Goal: Task Accomplishment & Management: Complete application form

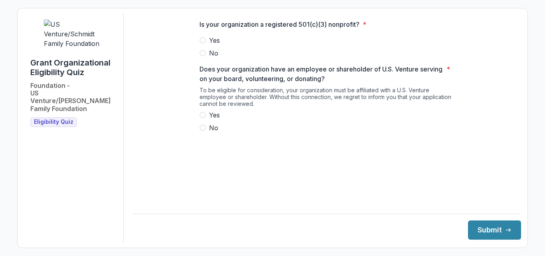
click at [205, 43] on span at bounding box center [202, 40] width 6 height 6
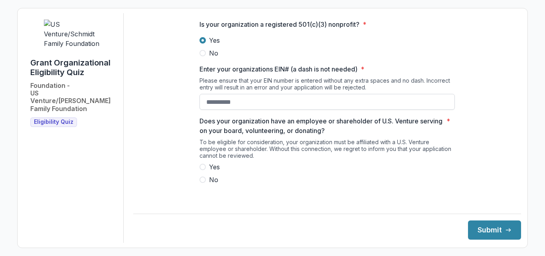
click at [234, 106] on input "Enter your organizations EIN# (a dash is not needed) *" at bounding box center [326, 102] width 255 height 16
type input "*"
type input "*********"
click at [201, 183] on span at bounding box center [202, 179] width 6 height 6
click at [478, 226] on button "Submit" at bounding box center [494, 229] width 53 height 19
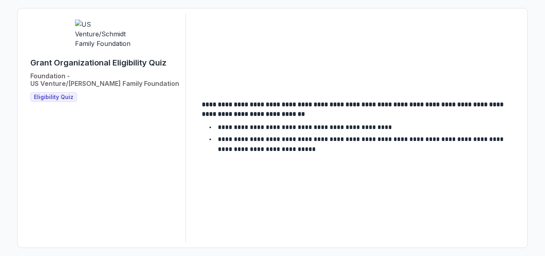
click at [52, 94] on span "Eligibility Quiz" at bounding box center [53, 97] width 39 height 7
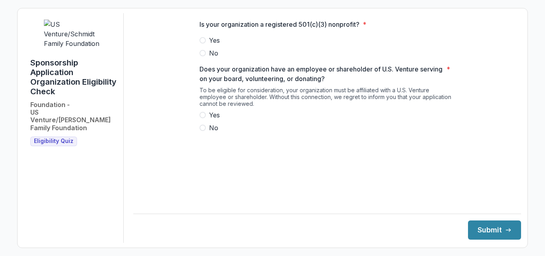
click at [203, 43] on span at bounding box center [202, 40] width 6 height 6
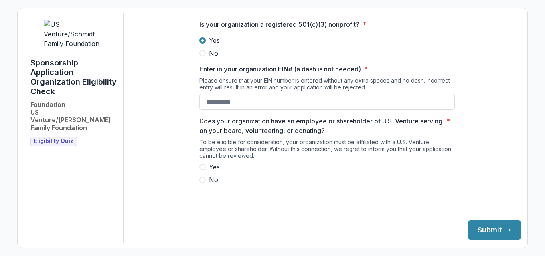
click at [203, 170] on span at bounding box center [202, 166] width 6 height 6
click at [248, 109] on input "Enter in your organization EIN# (a dash is not needed) *" at bounding box center [326, 102] width 255 height 16
type input "*********"
click at [488, 226] on button "Submit" at bounding box center [494, 229] width 53 height 19
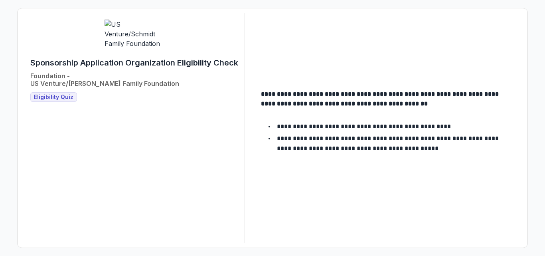
click at [55, 94] on span "Eligibility Quiz" at bounding box center [53, 97] width 39 height 7
click at [56, 94] on span "Eligibility Quiz" at bounding box center [53, 97] width 39 height 7
click at [136, 143] on div "Sponsorship Application Organization Eligibility Check Foundation - US Venture/…" at bounding box center [134, 127] width 221 height 229
click at [50, 94] on span "Eligibility Quiz" at bounding box center [53, 97] width 39 height 7
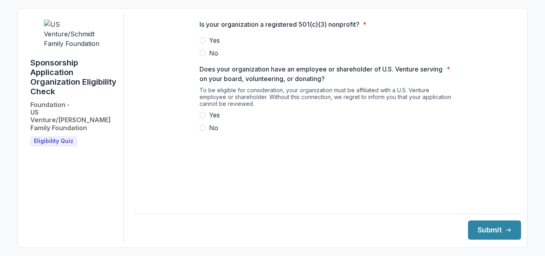
click at [201, 43] on span at bounding box center [202, 40] width 6 height 6
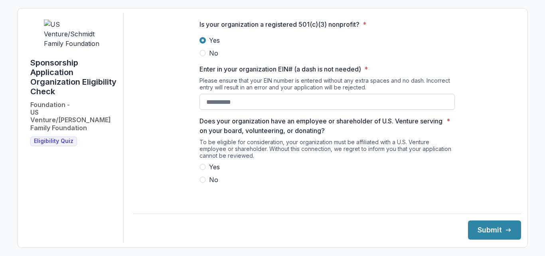
click at [220, 110] on input "Enter in your organization EIN# (a dash is not needed) *" at bounding box center [326, 102] width 255 height 16
type input "**********"
click at [203, 183] on span at bounding box center [202, 179] width 6 height 6
click at [485, 226] on button "Submit" at bounding box center [494, 229] width 53 height 19
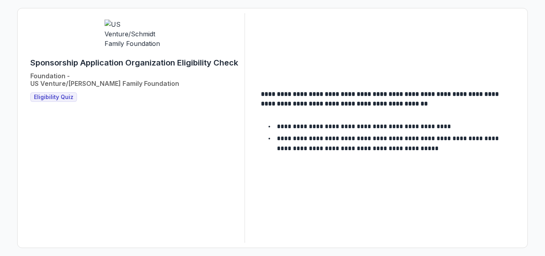
click at [59, 94] on span "Eligibility Quiz" at bounding box center [53, 97] width 39 height 7
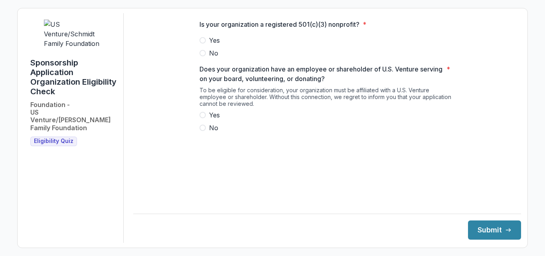
click at [202, 43] on span at bounding box center [202, 40] width 6 height 6
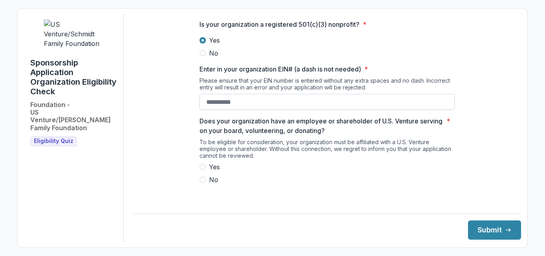
click at [222, 110] on input "Enter in your organization EIN# (a dash is not needed) *" at bounding box center [326, 102] width 255 height 16
type input "**********"
click at [203, 170] on span at bounding box center [202, 166] width 6 height 6
click at [481, 227] on button "Submit" at bounding box center [494, 229] width 53 height 19
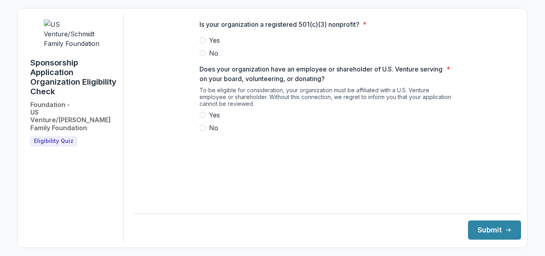
click at [68, 138] on span "Eligibility Quiz" at bounding box center [53, 141] width 39 height 7
click at [205, 43] on span at bounding box center [202, 40] width 6 height 6
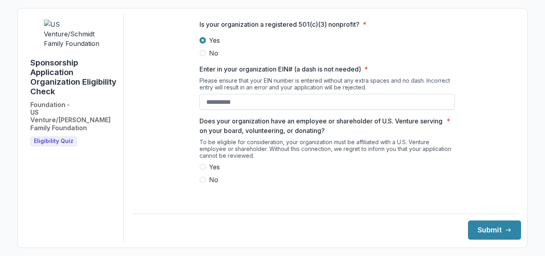
click at [234, 108] on input "Enter in your organization EIN# (a dash is not needed) *" at bounding box center [326, 102] width 255 height 16
type input "**********"
click at [202, 170] on span at bounding box center [202, 166] width 6 height 6
click at [482, 229] on button "Submit" at bounding box center [494, 229] width 53 height 19
